Goal: Answer question/provide support: Answer question/provide support

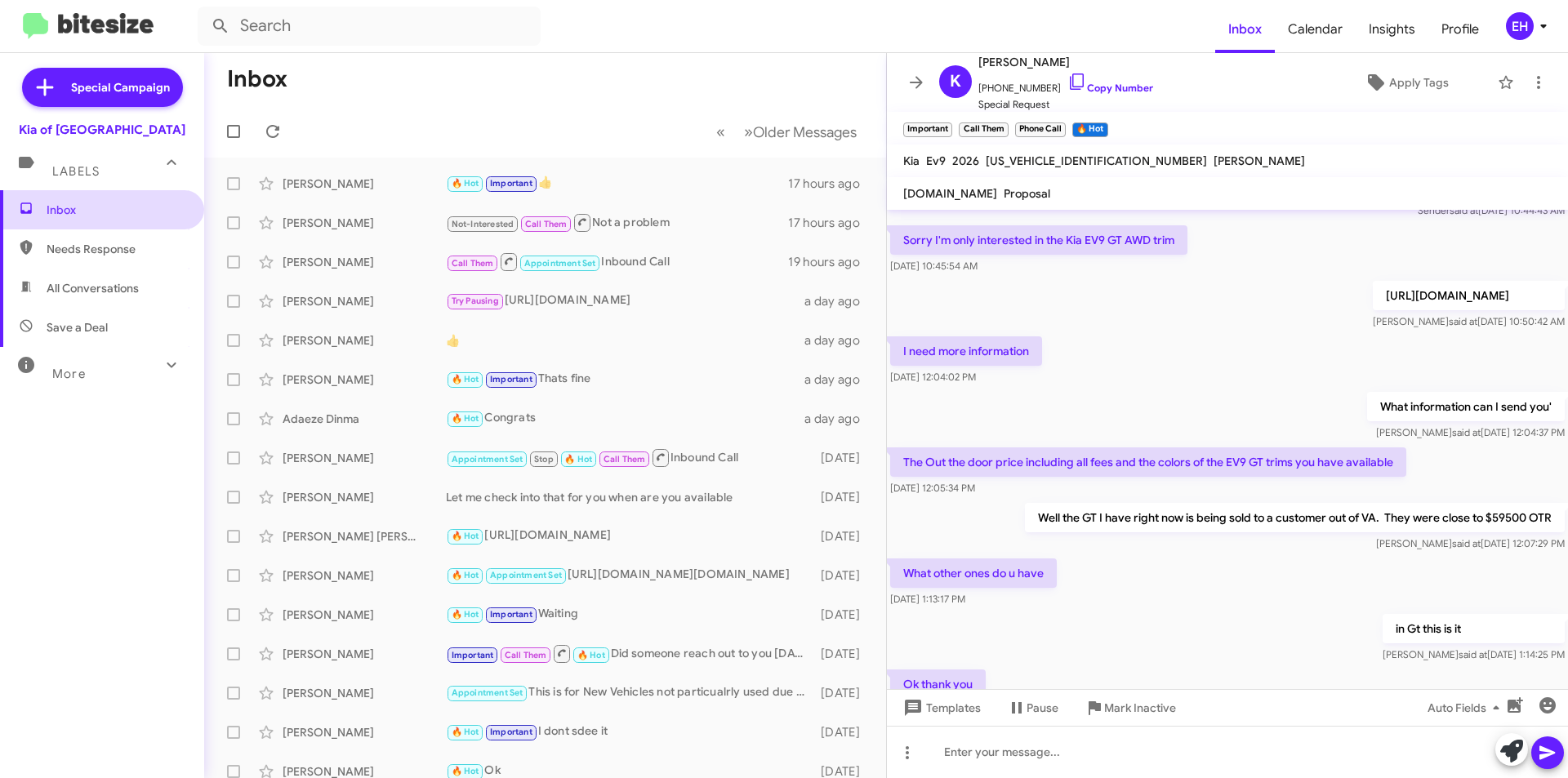
click at [51, 203] on span "Inbox" at bounding box center [115, 209] width 139 height 16
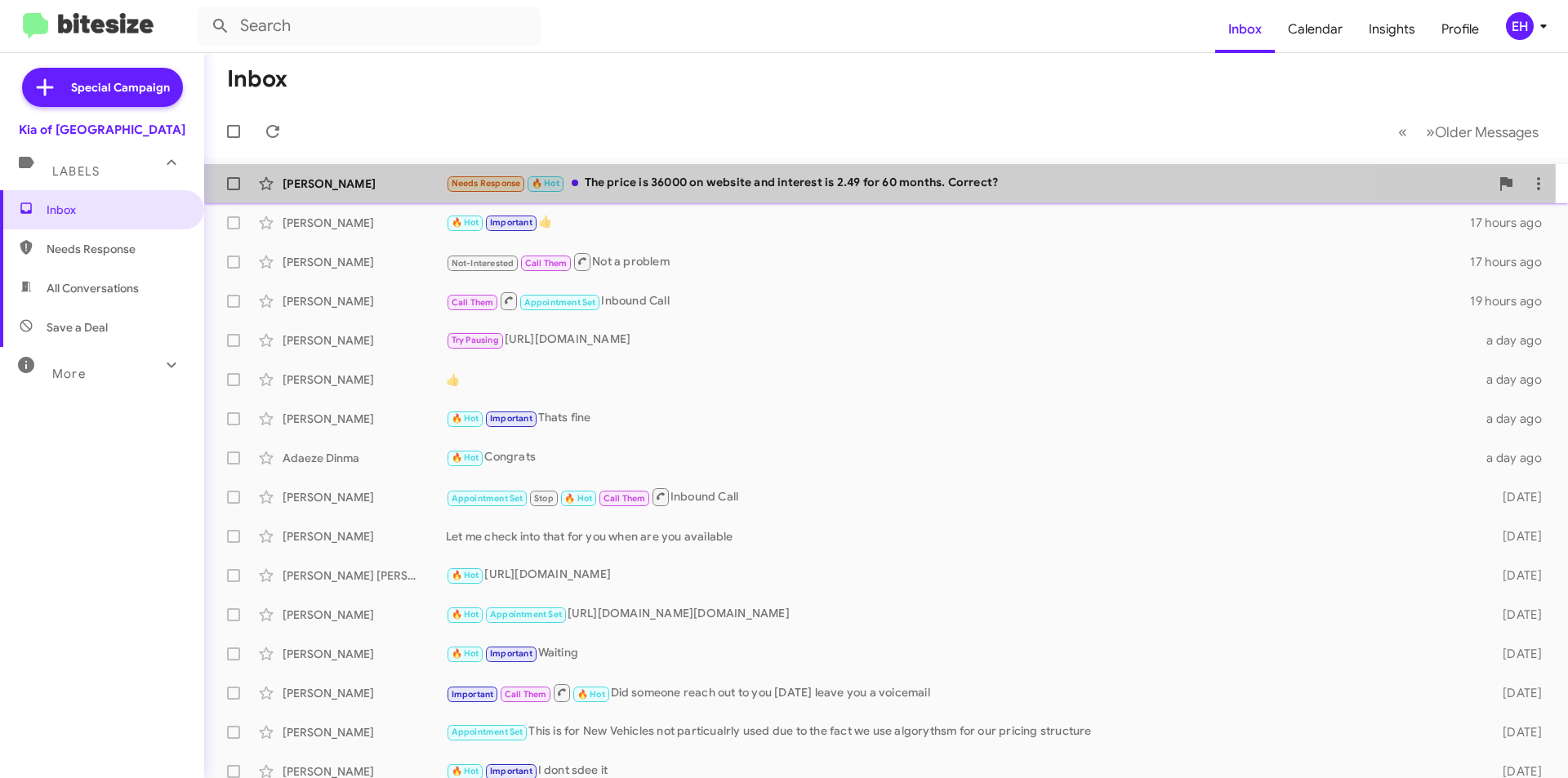
click at [635, 182] on div "Needs Response 🔥 Hot The price is 36000 on website and interest is 2.49 for 60 …" at bounding box center [968, 183] width 1044 height 18
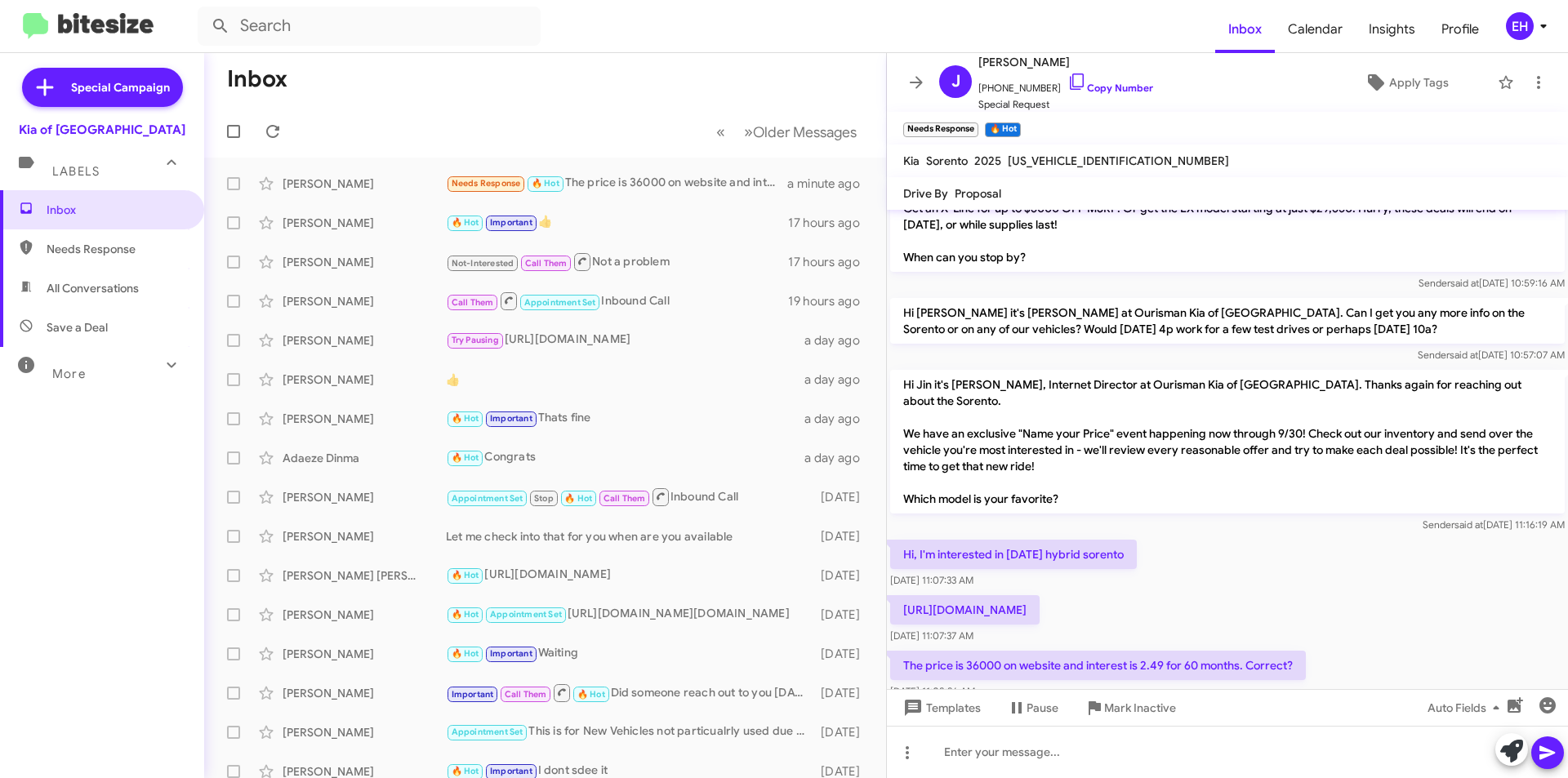
scroll to position [124, 0]
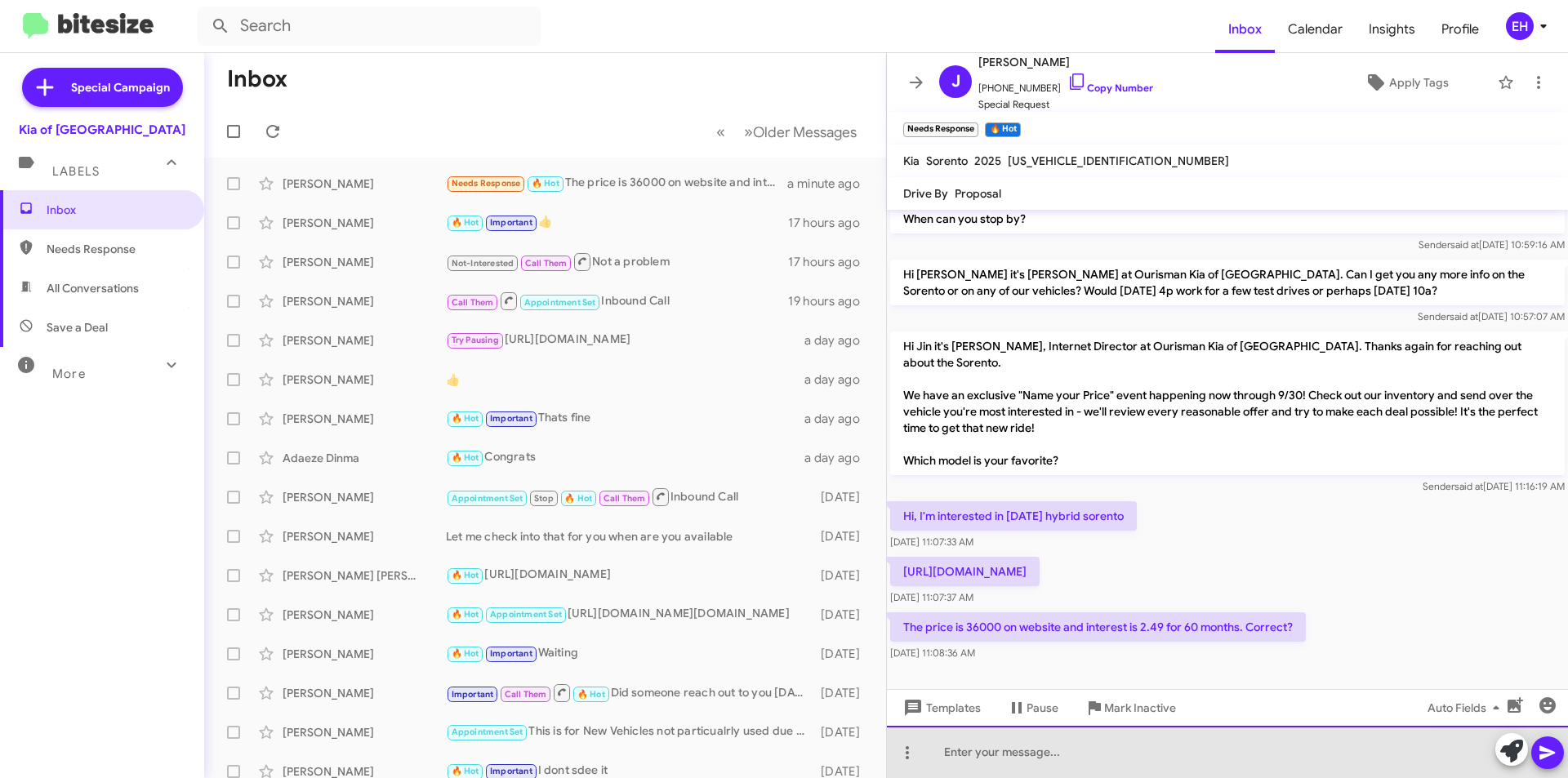
click at [1086, 756] on div at bounding box center [1227, 752] width 681 height 52
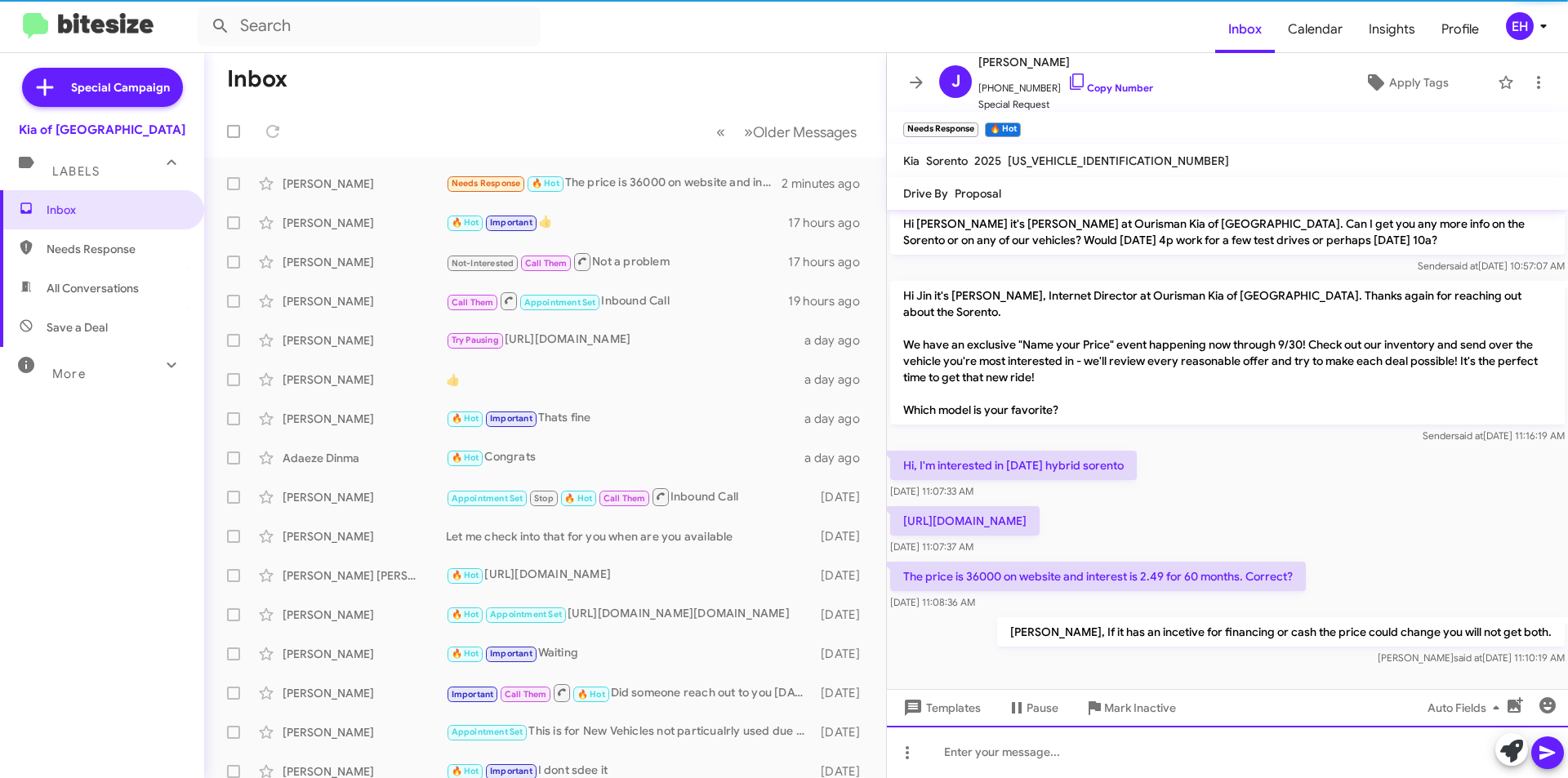
scroll to position [183, 0]
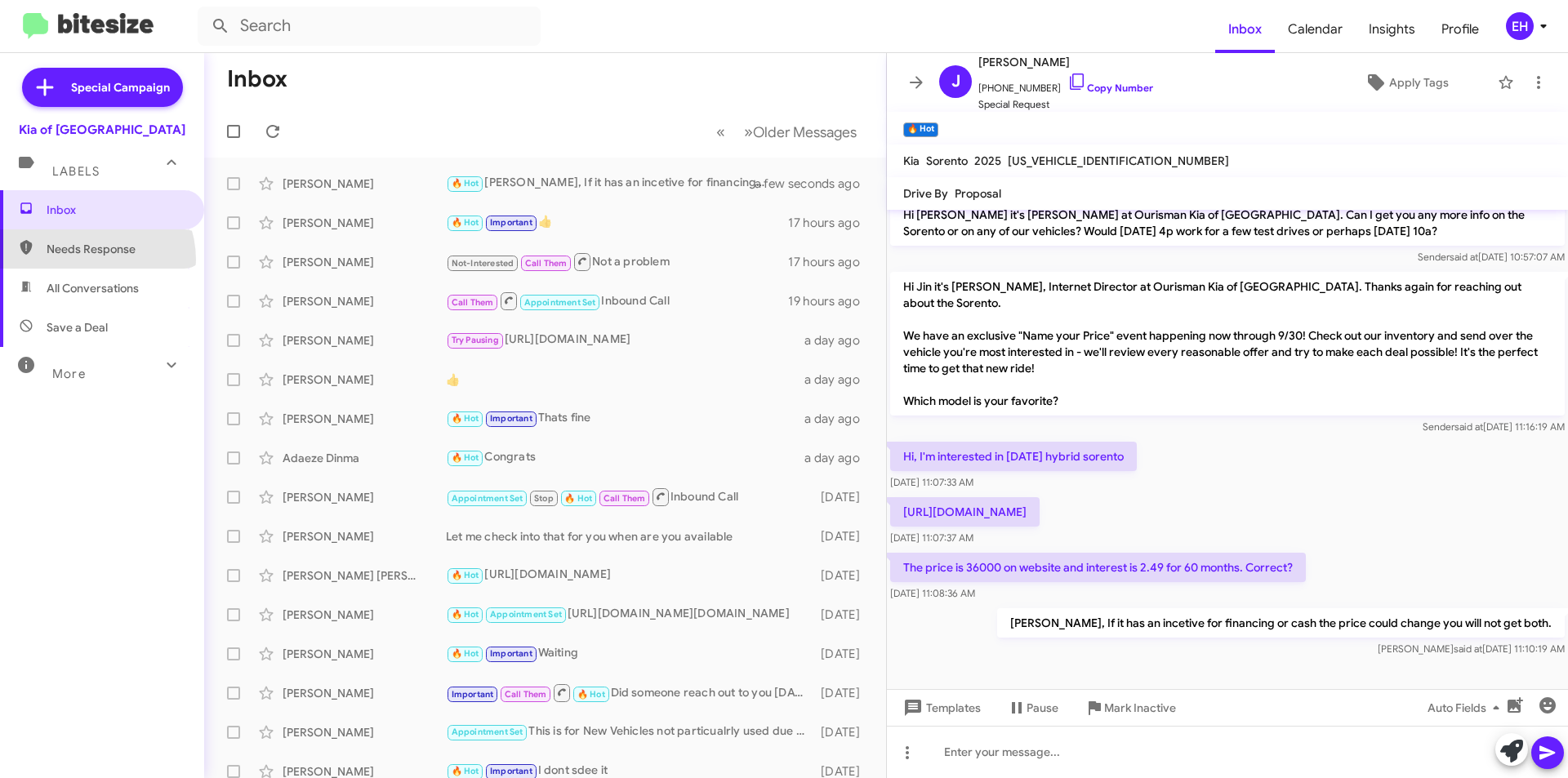
click at [89, 260] on span "Needs Response" at bounding box center [102, 249] width 204 height 39
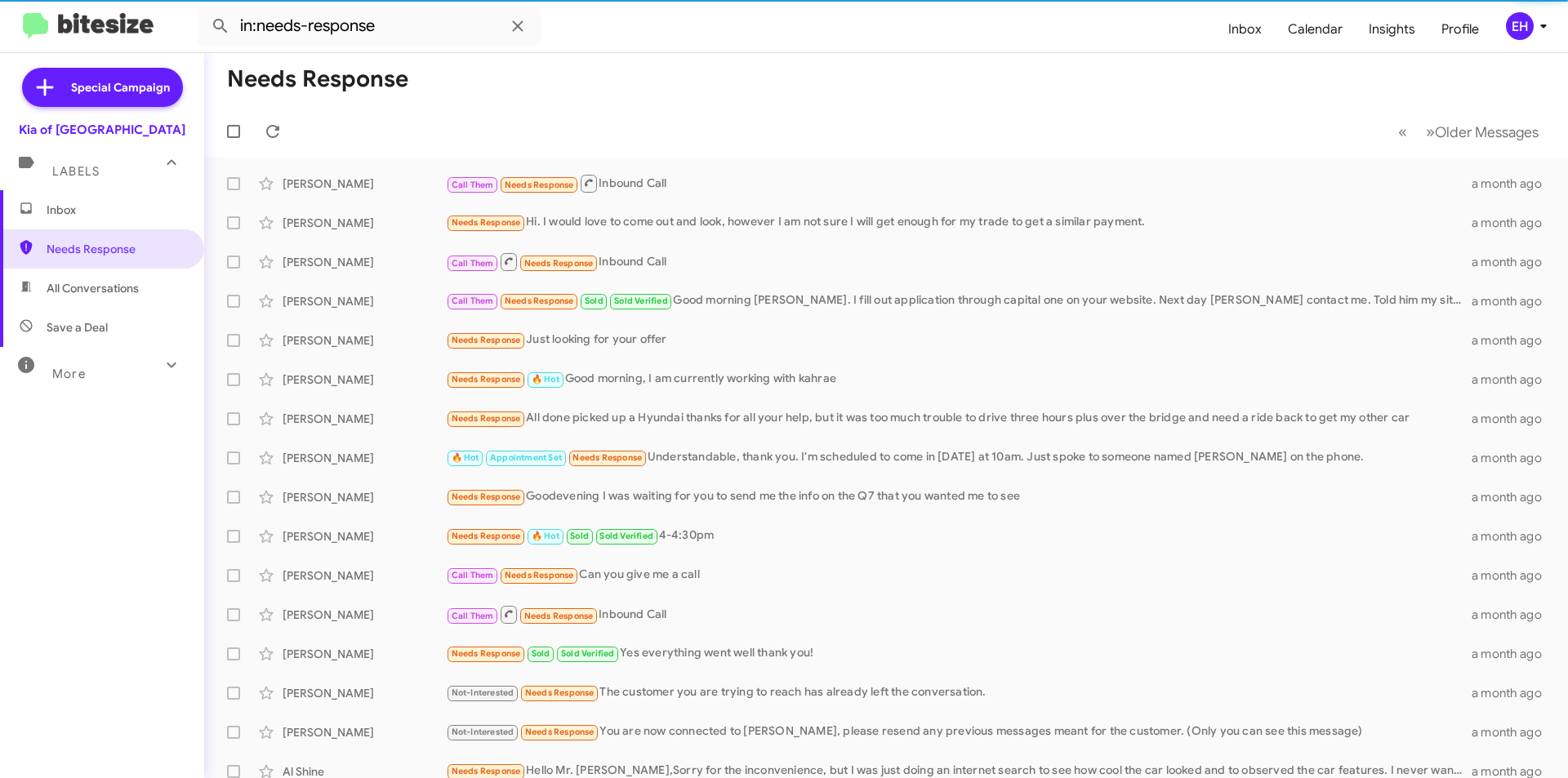
click at [87, 302] on span "All Conversations" at bounding box center [102, 288] width 204 height 39
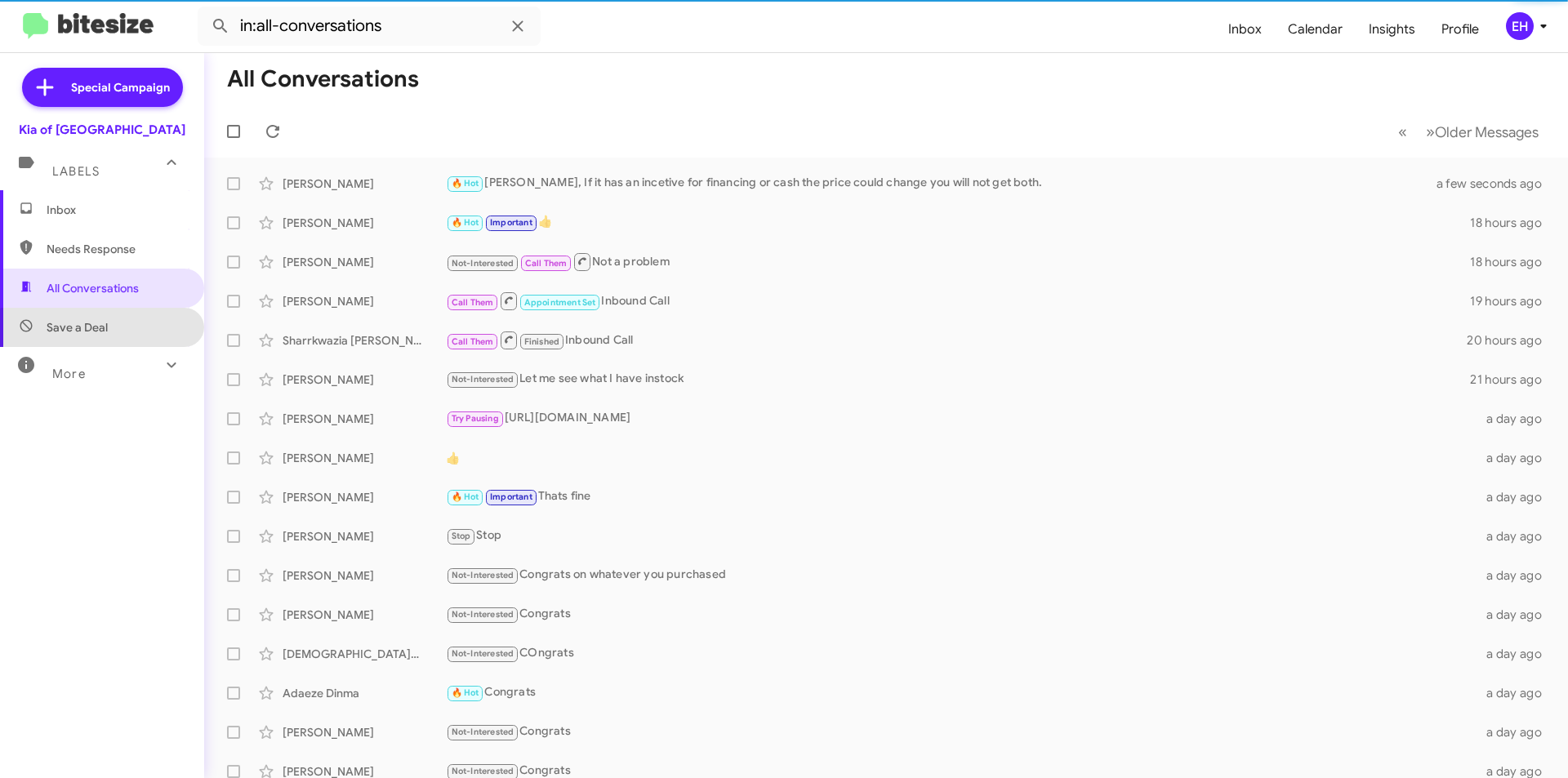
click at [104, 335] on span "Save a Deal" at bounding box center [102, 327] width 204 height 39
type input "in:not-interested"
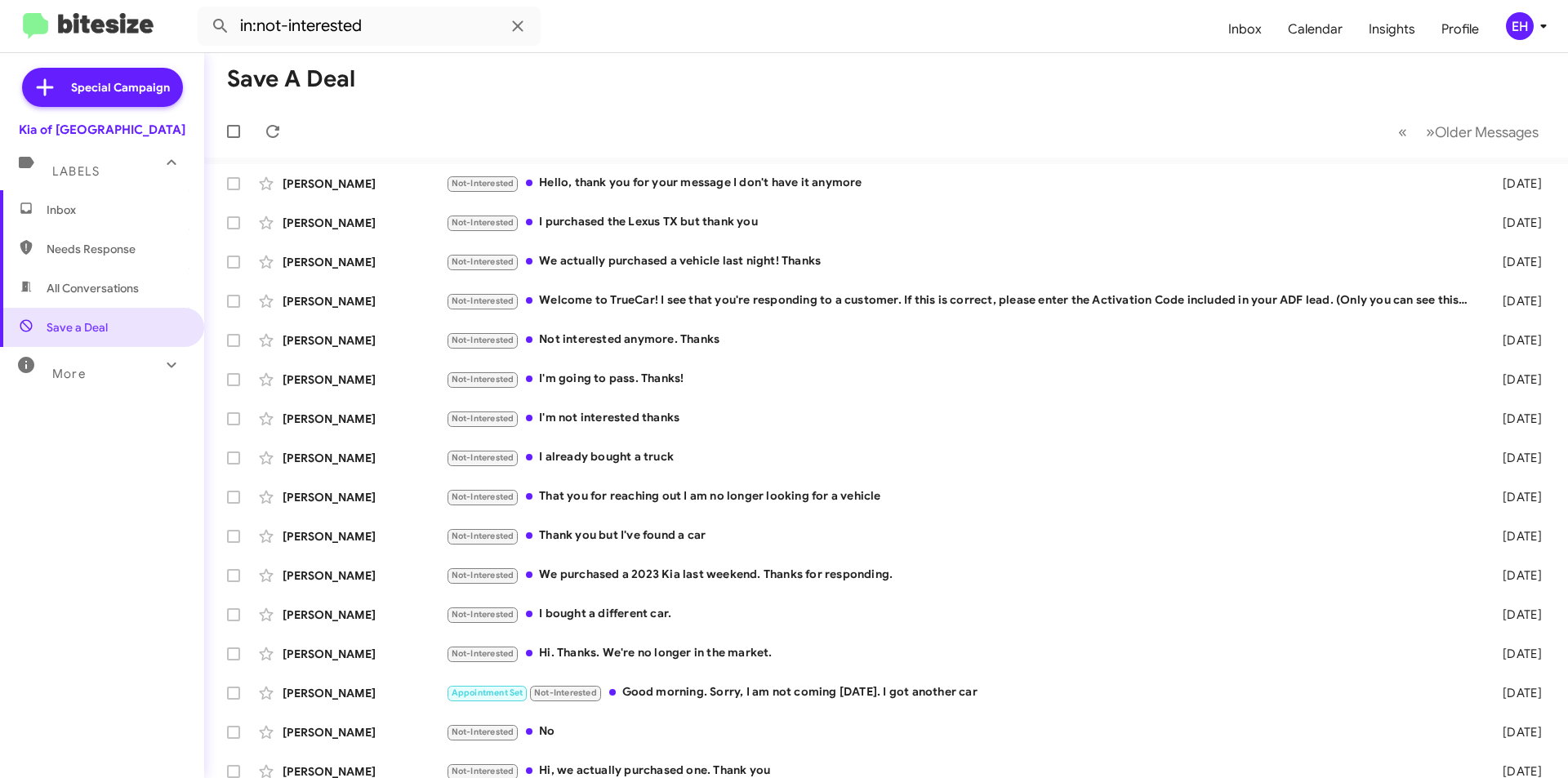
click at [63, 207] on span "Inbox" at bounding box center [115, 209] width 139 height 16
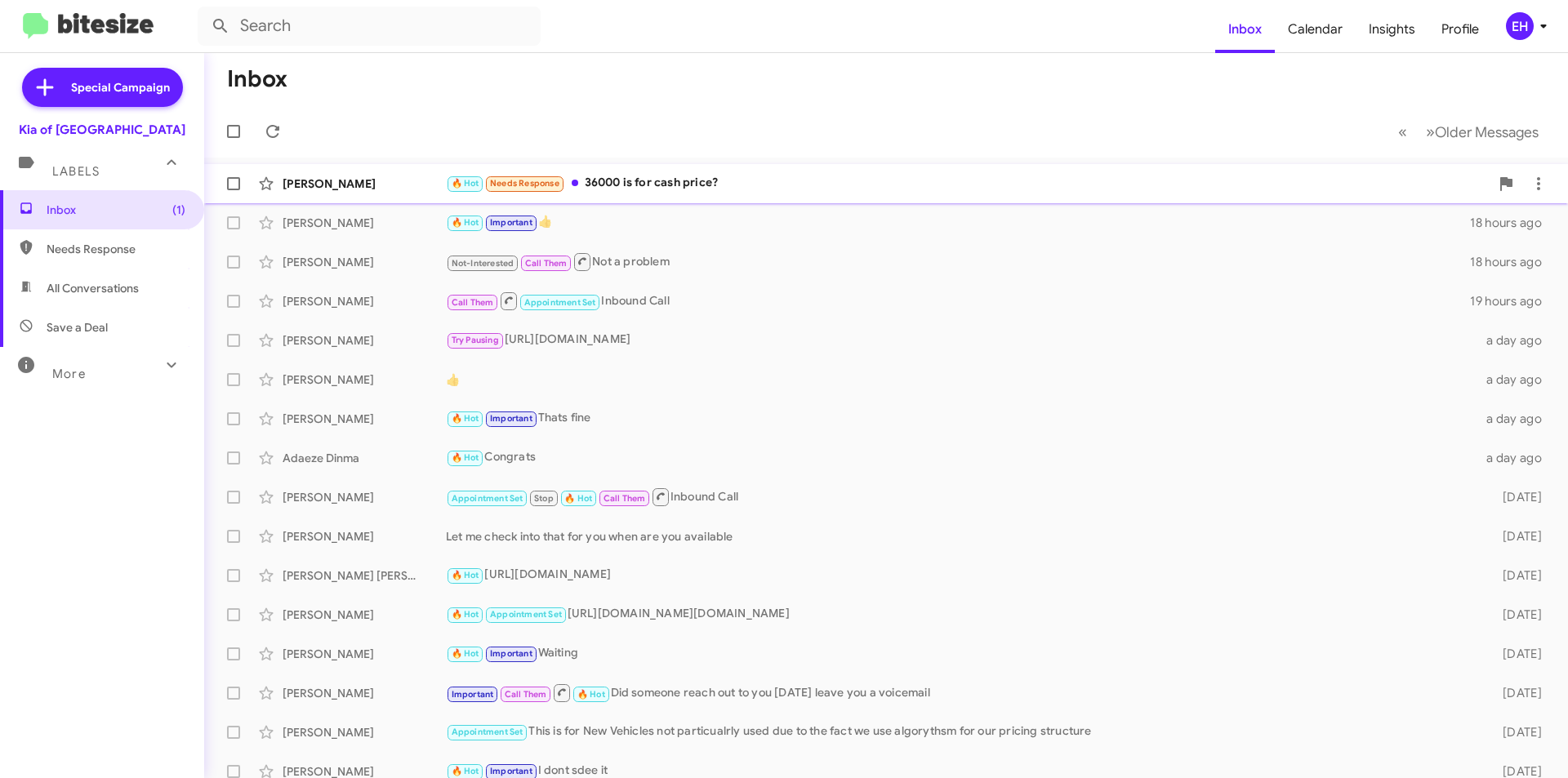
drag, startPoint x: 645, startPoint y: 185, endPoint x: 655, endPoint y: 185, distance: 10.0
click at [647, 185] on div "🔥 Hot Needs Response 36000 is for cash price?" at bounding box center [968, 183] width 1044 height 18
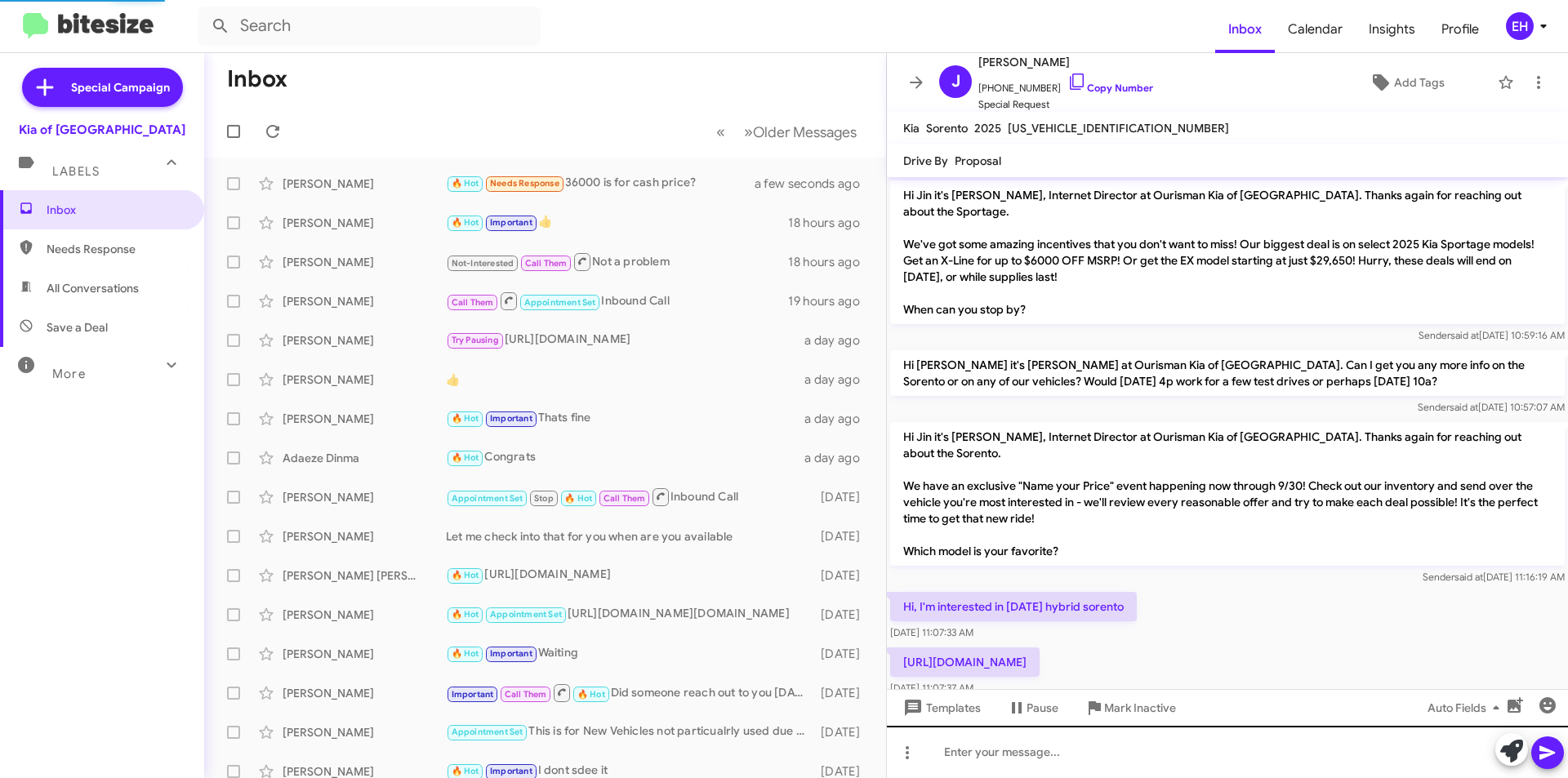
scroll to position [210, 0]
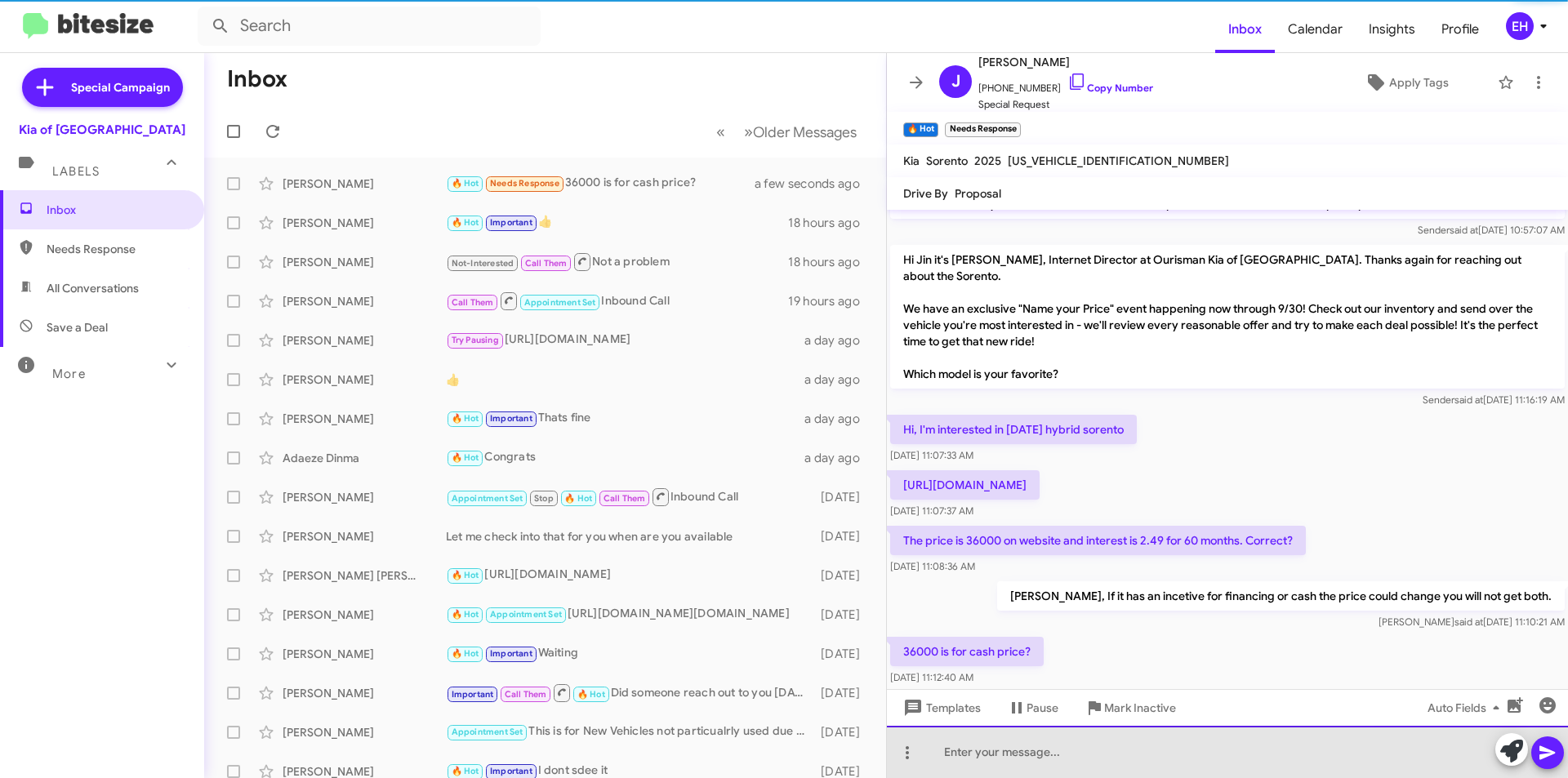
click at [1055, 747] on div at bounding box center [1227, 752] width 681 height 52
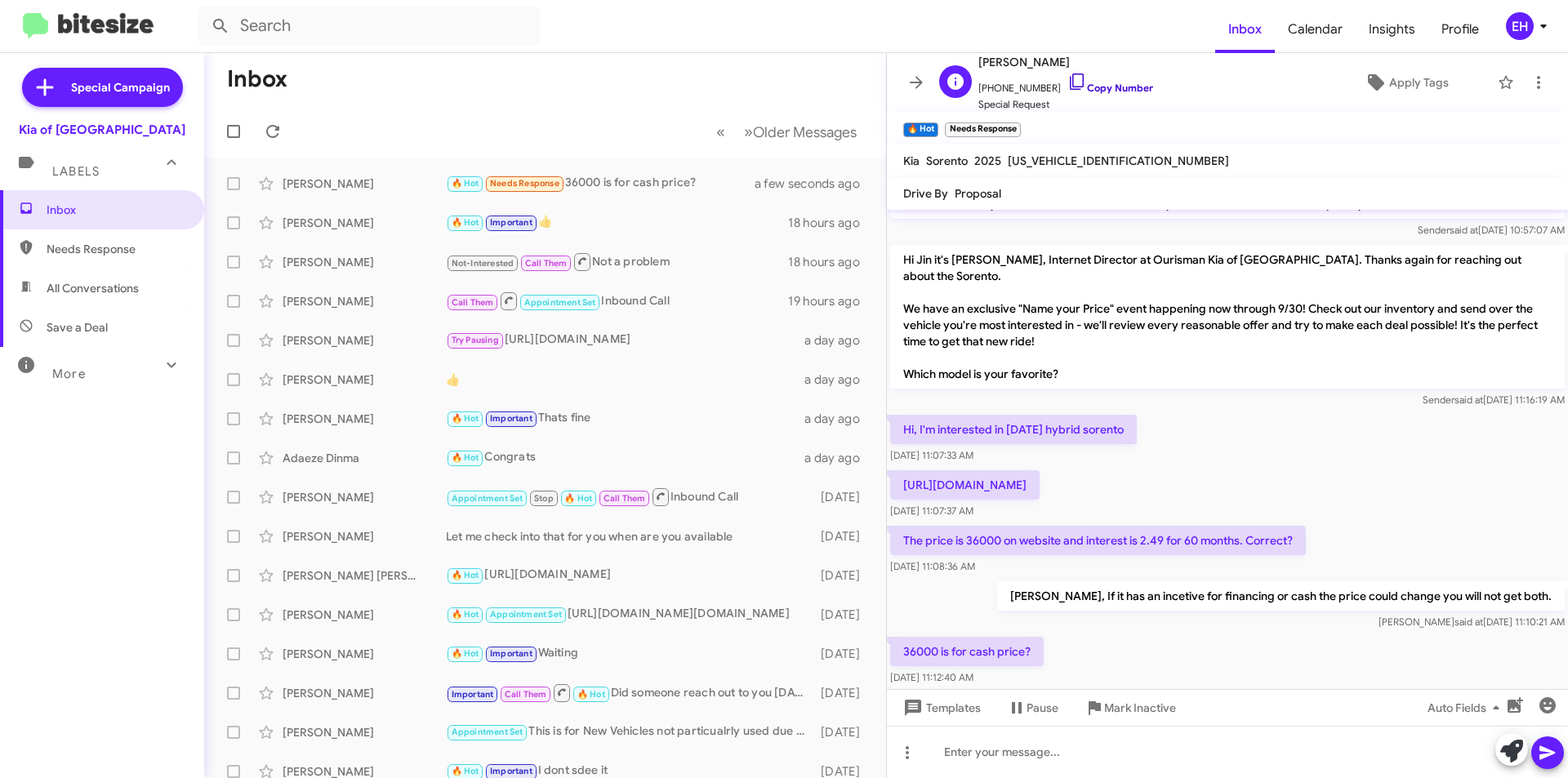
click at [1108, 92] on link "Copy Number" at bounding box center [1110, 87] width 86 height 13
click at [1001, 754] on div at bounding box center [1227, 752] width 681 height 52
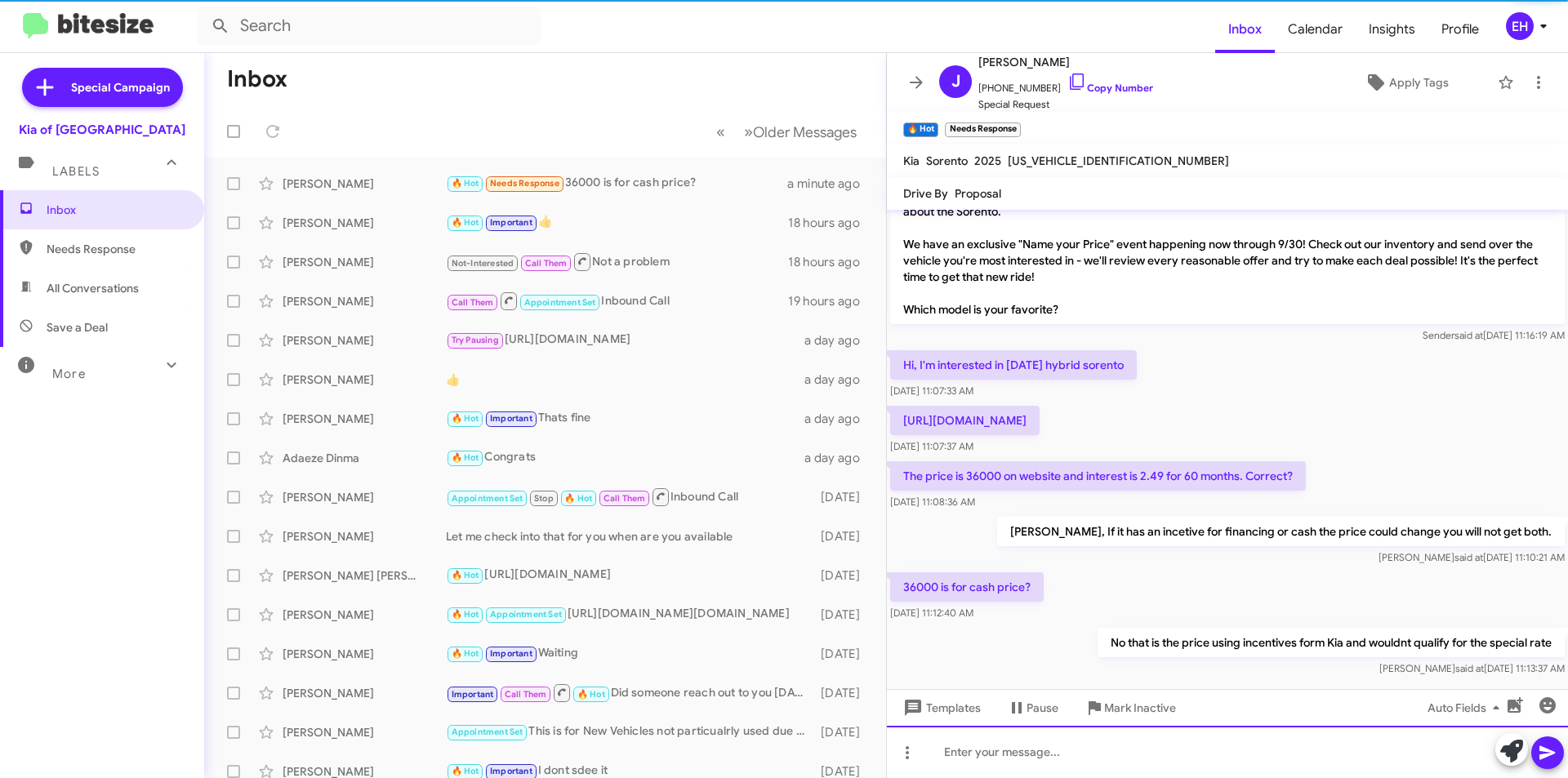
scroll to position [302, 0]
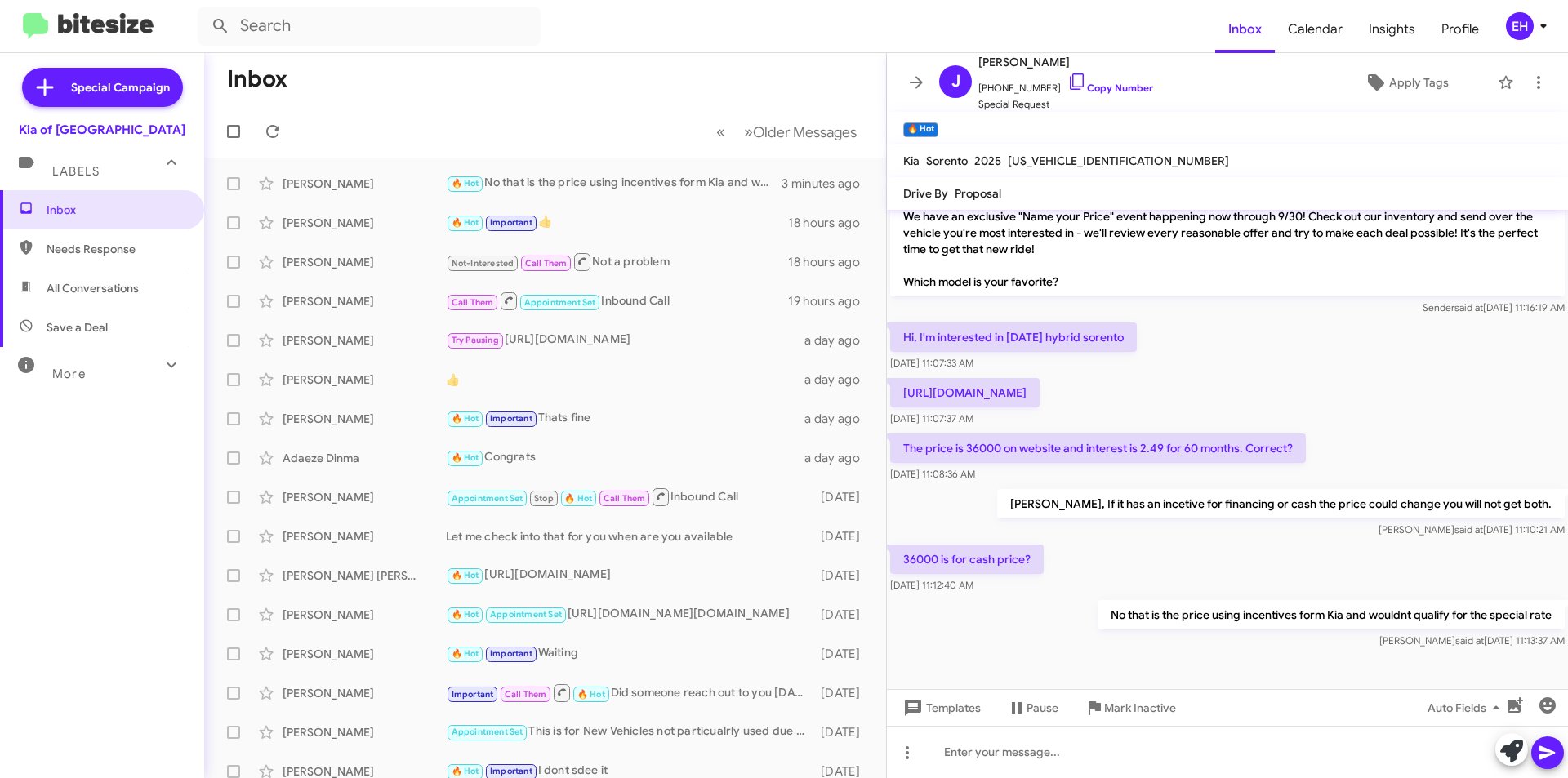
click at [65, 243] on span "Needs Response" at bounding box center [115, 249] width 139 height 16
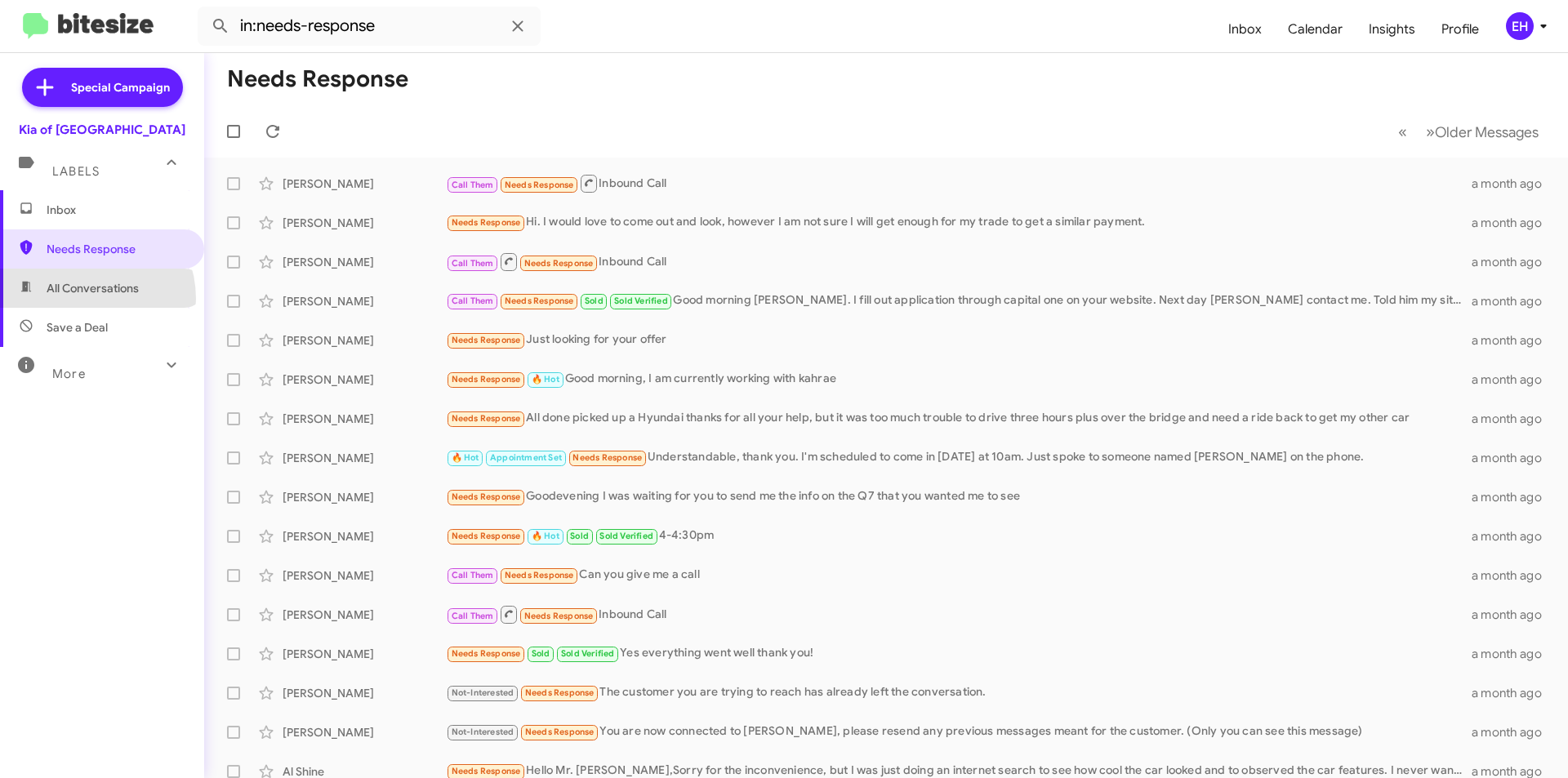
drag, startPoint x: 81, startPoint y: 299, endPoint x: 125, endPoint y: 265, distance: 55.6
click at [82, 299] on span "All Conversations" at bounding box center [102, 288] width 204 height 39
type input "in:all-conversations"
